Goal: Task Accomplishment & Management: Use online tool/utility

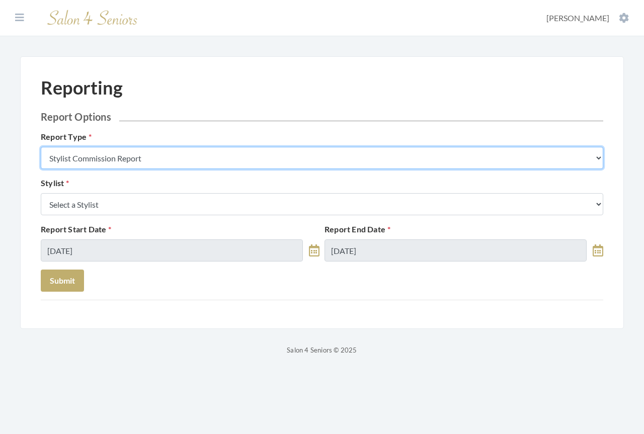
click at [166, 157] on select "Stylist Commission Report Tech Payroll Report Facility Billing Report Individua…" at bounding box center [322, 158] width 563 height 22
select select "facility"
click at [41, 147] on select "Stylist Commission Report Tech Payroll Report Facility Billing Report Individua…" at bounding box center [322, 158] width 563 height 22
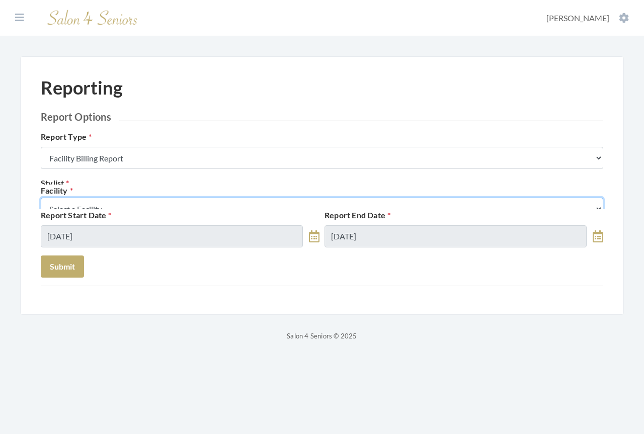
click at [133, 202] on select "Select a Facility Arbor Lakes NH Asher Point Belvedere Commons Brookdale Jones …" at bounding box center [322, 209] width 563 height 22
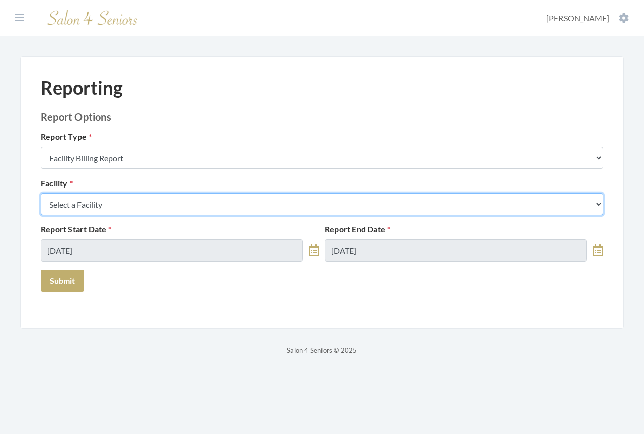
select select "37"
click at [41, 193] on select "Select a Facility Arbor Lakes NH Asher Point Belvedere Commons Brookdale Jones …" at bounding box center [322, 204] width 563 height 22
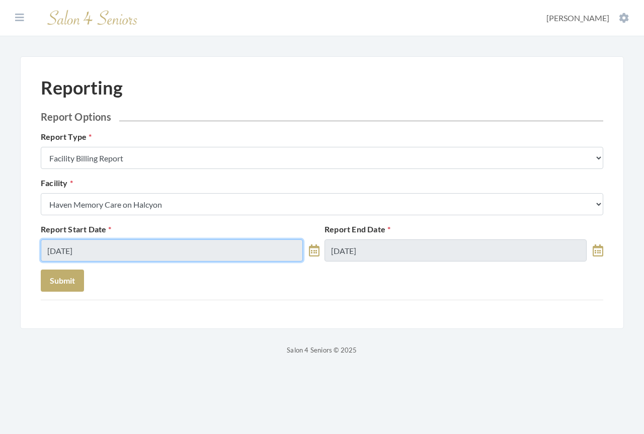
click at [130, 247] on input "[DATE]" at bounding box center [172, 251] width 262 height 22
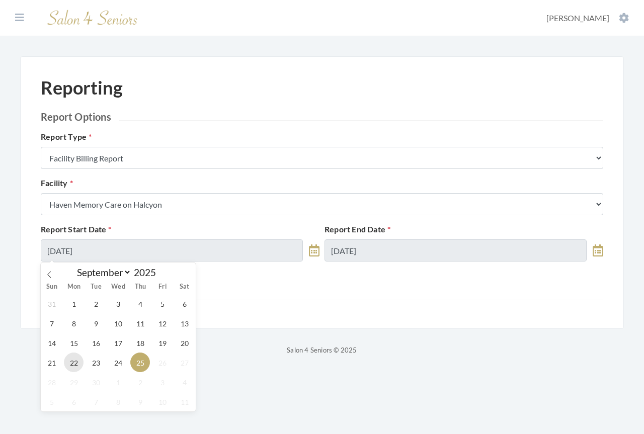
click at [75, 364] on span "22" at bounding box center [74, 363] width 20 height 20
type input "[DATE]"
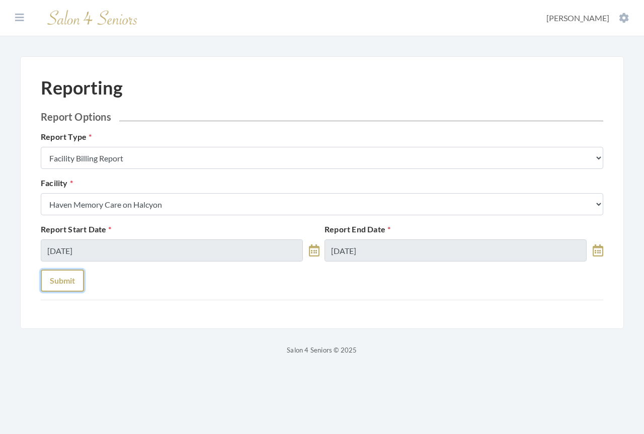
click at [68, 283] on button "Submit" at bounding box center [62, 281] width 43 height 22
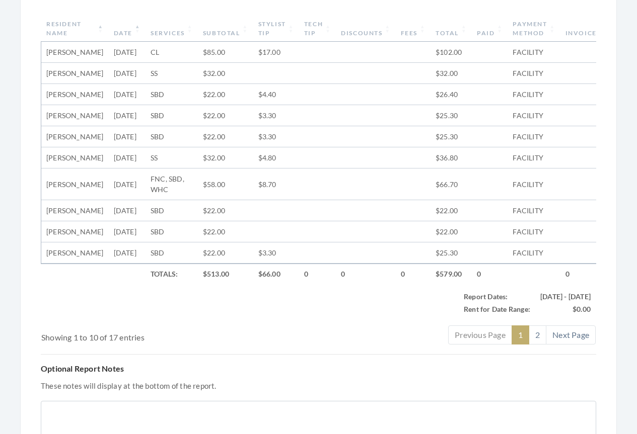
scroll to position [403, 0]
